Goal: Task Accomplishment & Management: Use online tool/utility

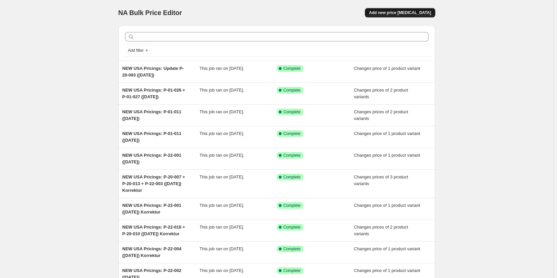
click at [394, 15] on span "Add new price [MEDICAL_DATA]" at bounding box center [400, 12] width 62 height 5
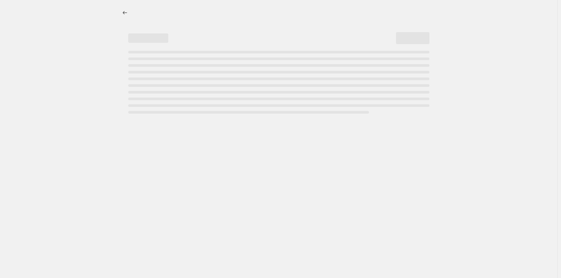
select select "percentage"
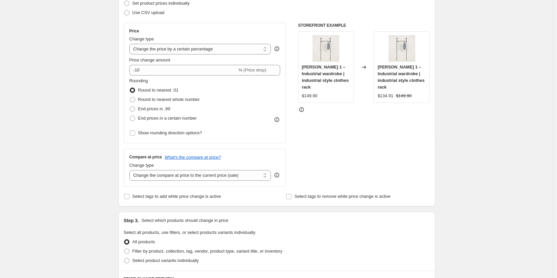
scroll to position [200, 0]
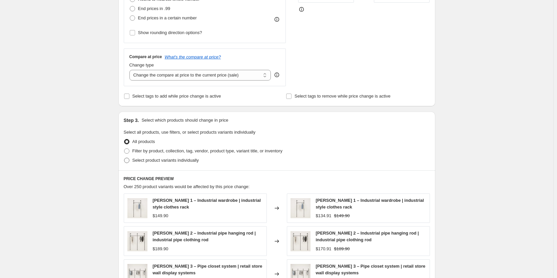
click at [145, 159] on span "Select product variants individually" at bounding box center [166, 160] width 66 height 5
click at [124, 158] on input "Select product variants individually" at bounding box center [124, 158] width 0 height 0
radio input "true"
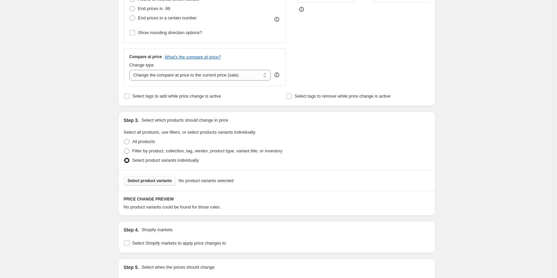
click at [159, 181] on span "Select product variants" at bounding box center [150, 180] width 44 height 5
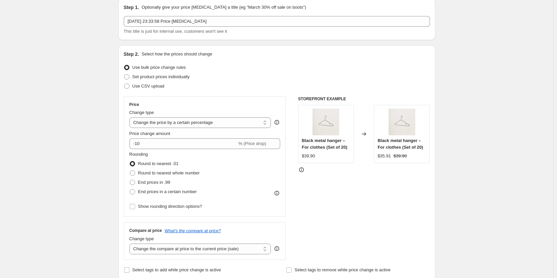
scroll to position [67, 0]
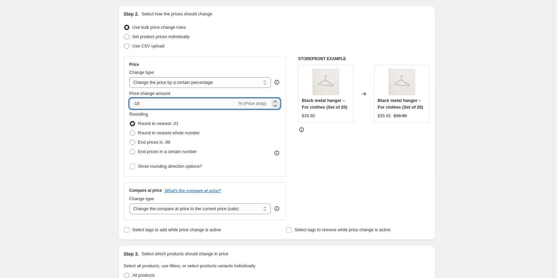
click at [173, 102] on input "-10" at bounding box center [184, 103] width 108 height 11
click at [190, 102] on input "-10" at bounding box center [184, 103] width 108 height 11
type input "-1"
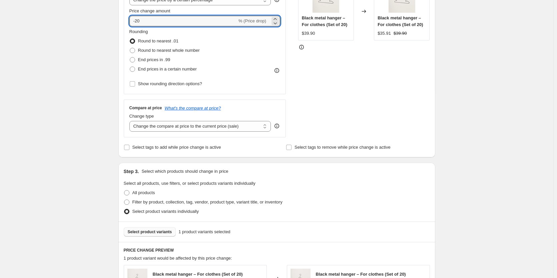
scroll to position [167, 0]
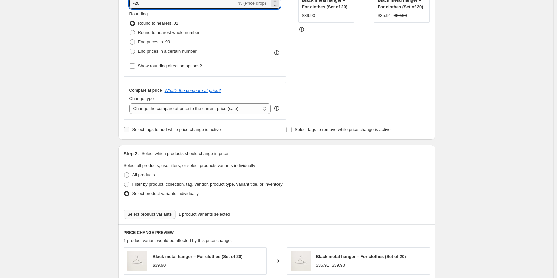
type input "-20"
click at [125, 130] on input "Select tags to add while price change is active" at bounding box center [126, 129] width 5 height 5
checkbox input "true"
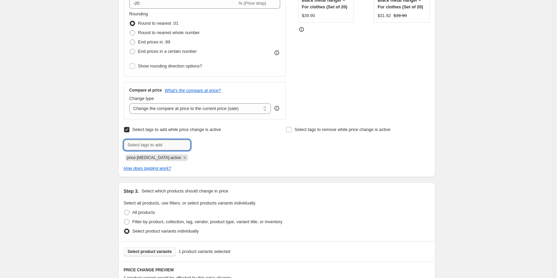
click at [169, 146] on input "text" at bounding box center [157, 145] width 67 height 11
type input "-20%"
click at [207, 143] on span "-20%" at bounding box center [209, 144] width 9 height 5
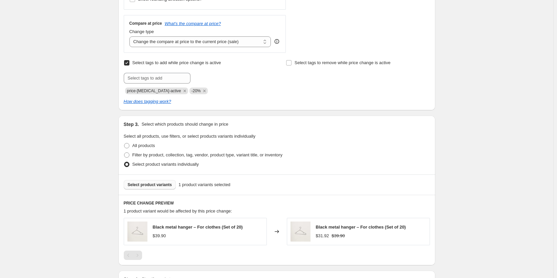
scroll to position [362, 0]
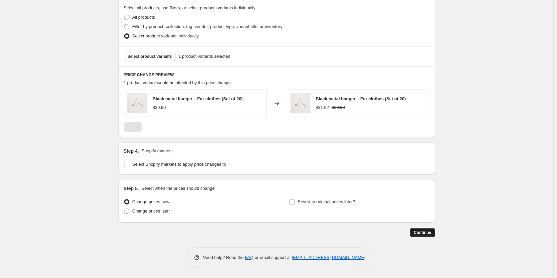
click at [422, 232] on span "Continue" at bounding box center [422, 232] width 17 height 5
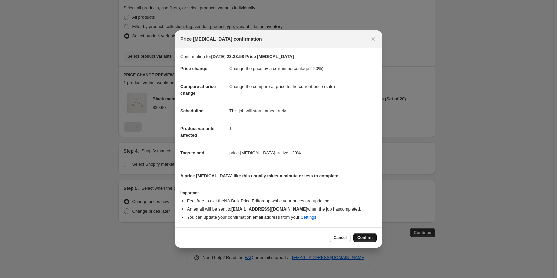
drag, startPoint x: 362, startPoint y: 237, endPoint x: 345, endPoint y: 226, distance: 20.6
click at [362, 237] on span "Confirm" at bounding box center [364, 237] width 15 height 5
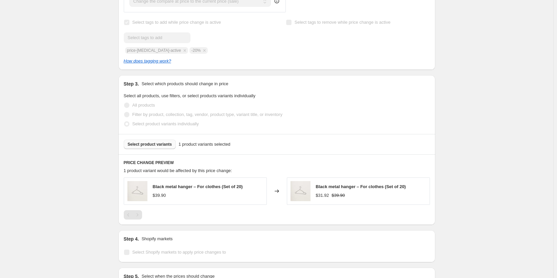
scroll to position [229, 0]
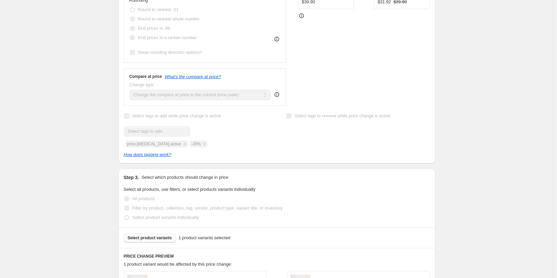
select select "percentage"
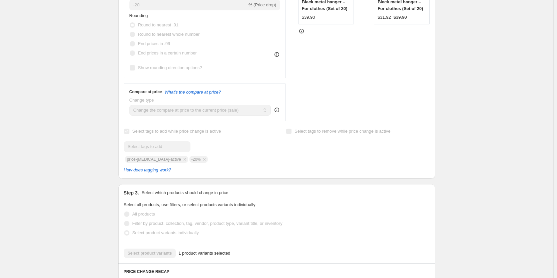
scroll to position [0, 0]
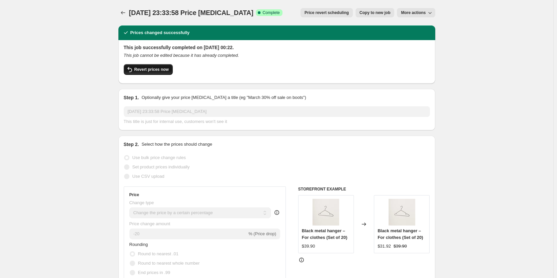
click at [154, 66] on button "Revert prices now" at bounding box center [148, 69] width 49 height 11
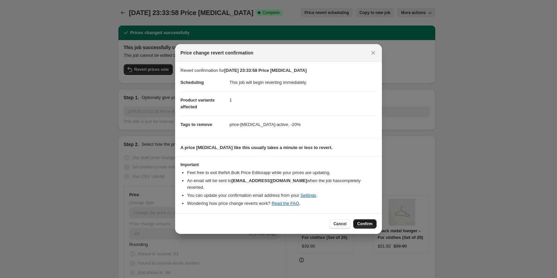
click at [359, 220] on button "Confirm" at bounding box center [364, 223] width 23 height 9
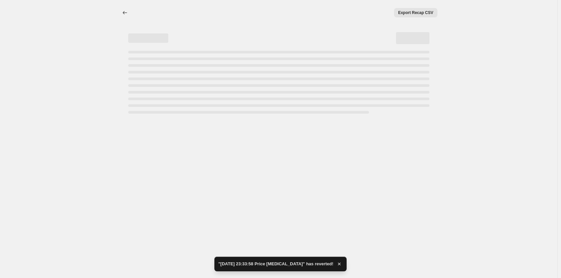
select select "percentage"
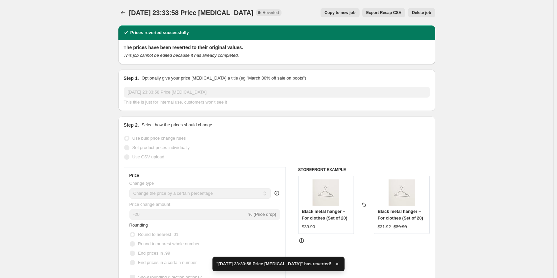
click at [419, 14] on span "Delete job" at bounding box center [421, 12] width 19 height 5
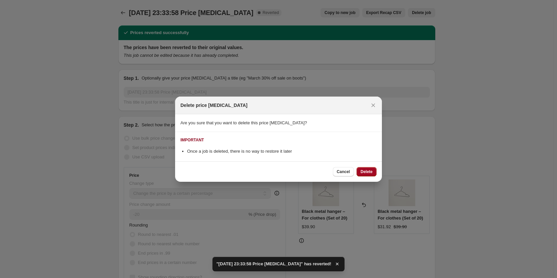
click at [366, 171] on span "Delete" at bounding box center [367, 171] width 12 height 5
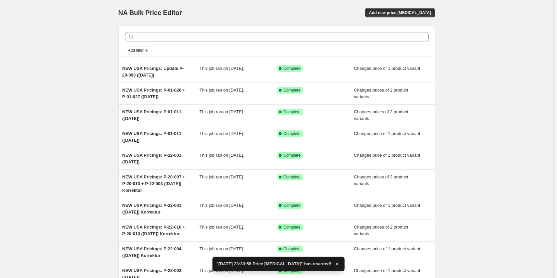
drag, startPoint x: 482, startPoint y: 173, endPoint x: 474, endPoint y: 171, distance: 8.3
click at [477, 172] on div "NA Bulk Price Editor. This page is ready NA Bulk Price Editor Add new price cha…" at bounding box center [277, 175] width 554 height 350
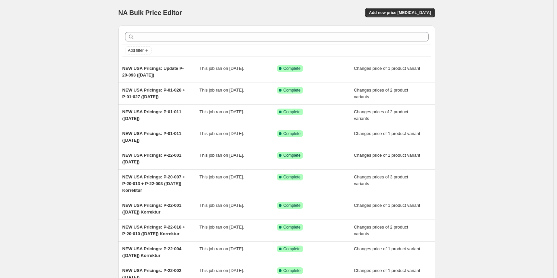
click at [498, 66] on div "NA Bulk Price Editor. This page is ready NA Bulk Price Editor Add new price cha…" at bounding box center [277, 175] width 554 height 350
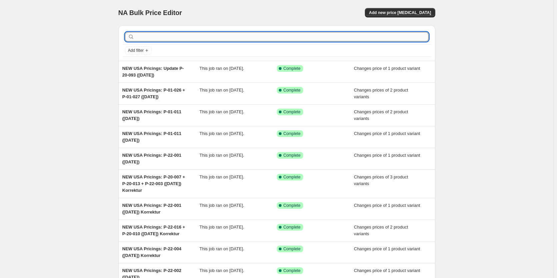
click at [182, 38] on input "text" at bounding box center [282, 36] width 293 height 9
paste input "Black metal hanger"
type input "Black metal hanger"
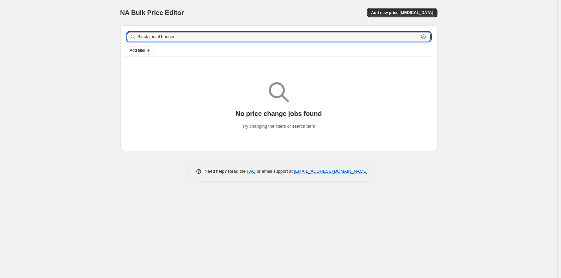
drag, startPoint x: 183, startPoint y: 37, endPoint x: 123, endPoint y: 36, distance: 60.1
click at [123, 36] on div "Black metal hanger Clear Add filter" at bounding box center [278, 42] width 317 height 35
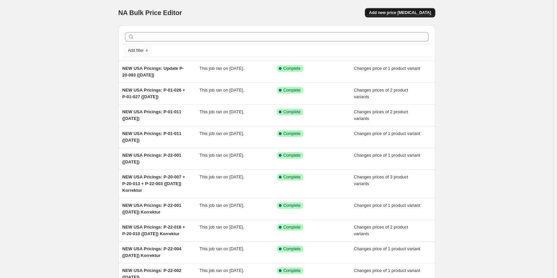
click at [410, 14] on span "Add new price [MEDICAL_DATA]" at bounding box center [400, 12] width 62 height 5
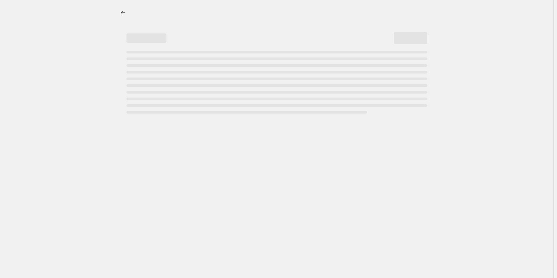
select select "percentage"
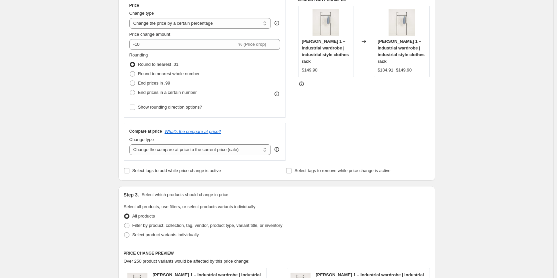
scroll to position [104, 0]
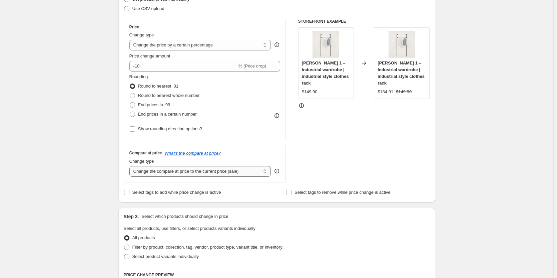
click at [245, 171] on select "Change the compare at price to the current price (sale) Change the compare at p…" at bounding box center [201, 171] width 142 height 11
click at [345, 152] on div "STOREFRONT EXAMPLE KIM 1 – Industrial wardrobe | industrial style clothes rack …" at bounding box center [364, 101] width 132 height 164
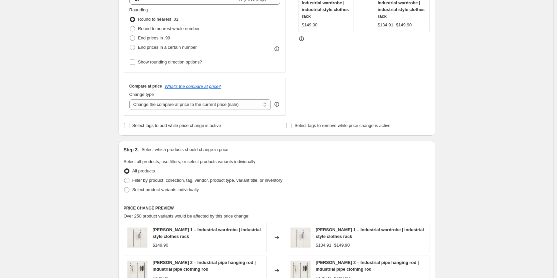
scroll to position [338, 0]
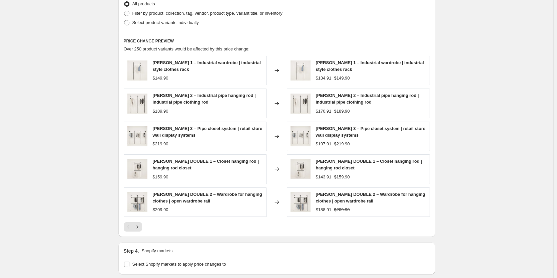
click at [172, 72] on div "[PERSON_NAME] 1 – Industrial wardrobe | industrial style clothes rack" at bounding box center [208, 65] width 110 height 13
click at [141, 72] on img at bounding box center [137, 70] width 20 height 20
click at [188, 63] on span "[PERSON_NAME] 1 – Industrial wardrobe | industrial style clothes rack" at bounding box center [207, 66] width 108 height 12
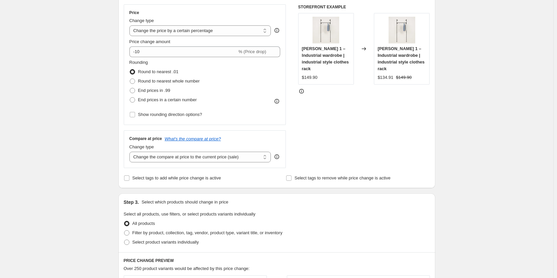
scroll to position [104, 0]
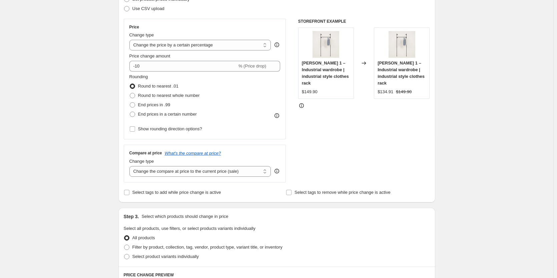
click at [332, 57] on img at bounding box center [326, 44] width 27 height 27
click at [335, 88] on div "$149.90" at bounding box center [326, 91] width 48 height 7
click at [328, 78] on span "[PERSON_NAME] 1 – Industrial wardrobe | industrial style clothes rack" at bounding box center [325, 72] width 47 height 25
click at [328, 76] on span "[PERSON_NAME] 1 – Industrial wardrobe | industrial style clothes rack" at bounding box center [325, 72] width 47 height 25
drag, startPoint x: 363, startPoint y: 59, endPoint x: 394, endPoint y: 59, distance: 30.7
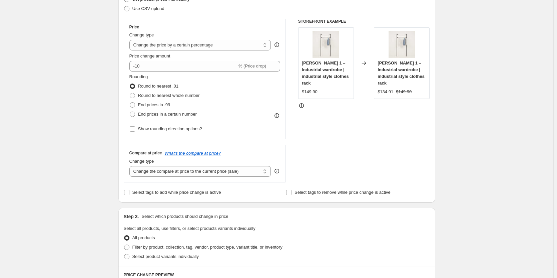
click at [364, 60] on icon at bounding box center [364, 63] width 7 height 7
click at [394, 59] on div "KIM 1 – Industrial wardrobe | industrial style clothes rack $134.91 $149.90" at bounding box center [402, 62] width 56 height 71
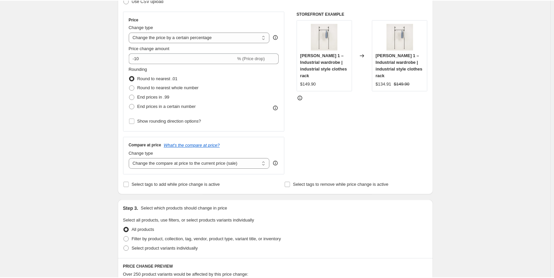
scroll to position [100, 0]
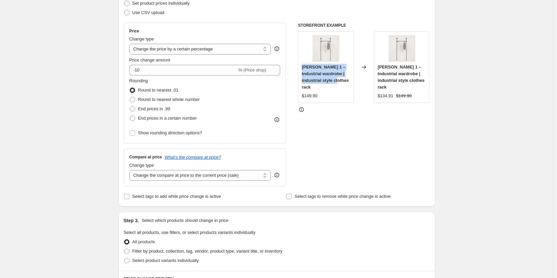
drag, startPoint x: 341, startPoint y: 79, endPoint x: 302, endPoint y: 67, distance: 41.4
click at [302, 67] on div "KIM 1 – Industrial wardrobe | industrial style clothes rack $149.90" at bounding box center [326, 66] width 56 height 71
copy span "[PERSON_NAME] 1 – Industrial wardrobe | industrial style clothes rack"
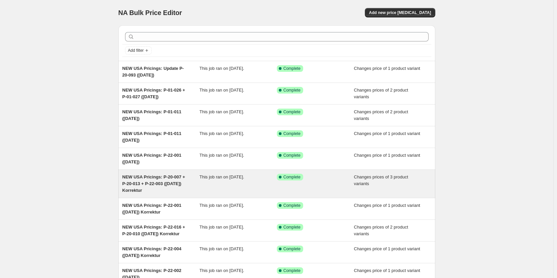
click at [322, 184] on div "Success Complete Complete" at bounding box center [315, 184] width 77 height 20
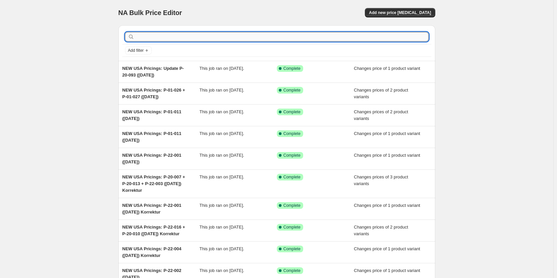
click at [176, 35] on input "text" at bounding box center [282, 36] width 293 height 9
type input "black"
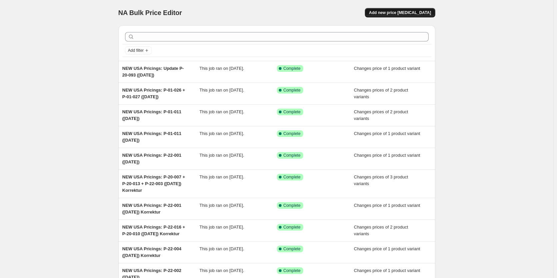
click at [427, 15] on span "Add new price [MEDICAL_DATA]" at bounding box center [400, 12] width 62 height 5
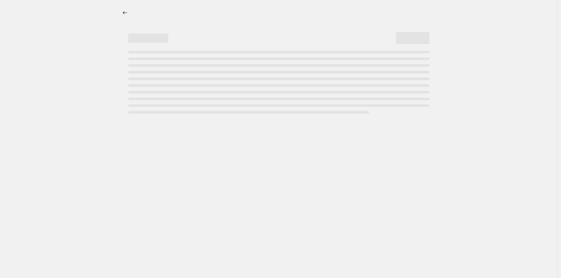
select select "percentage"
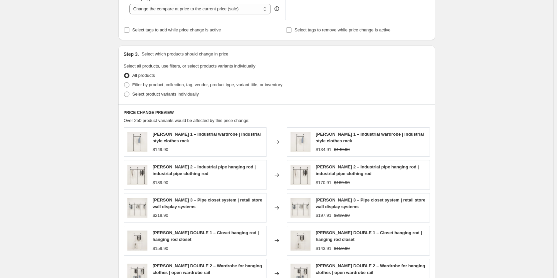
scroll to position [267, 0]
click at [141, 94] on span "Select product variants individually" at bounding box center [166, 93] width 66 height 5
click at [124, 91] on input "Select product variants individually" at bounding box center [124, 91] width 0 height 0
radio input "true"
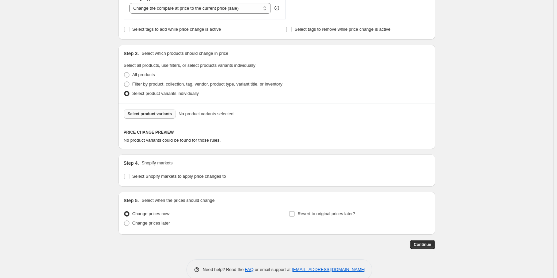
click at [158, 113] on span "Select product variants" at bounding box center [150, 113] width 44 height 5
click at [159, 113] on span "Select product variants" at bounding box center [150, 113] width 44 height 5
